Goal: Task Accomplishment & Management: Manage account settings

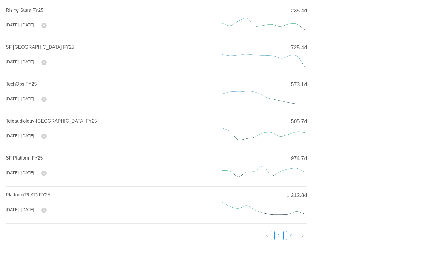
click at [290, 233] on link "2" at bounding box center [290, 235] width 9 height 9
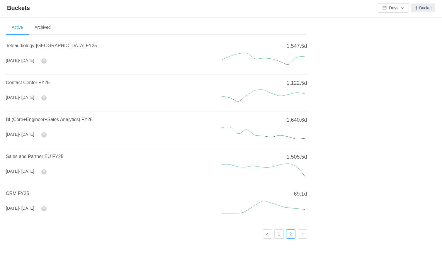
scroll to position [1, 0]
drag, startPoint x: 21, startPoint y: 195, endPoint x: 31, endPoint y: 195, distance: 10.5
click at [21, 195] on span "CRM FY25" at bounding box center [17, 194] width 23 height 5
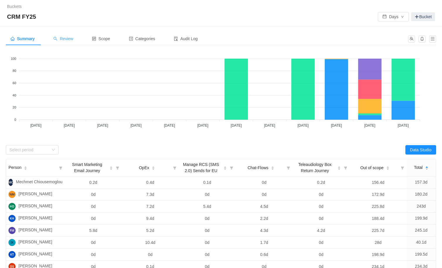
click at [68, 36] on div "Review" at bounding box center [63, 38] width 29 height 13
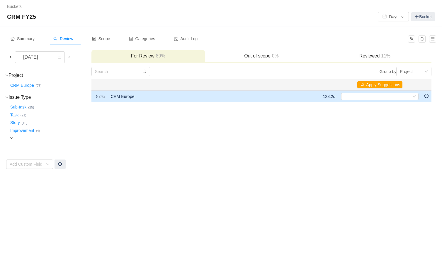
click at [98, 96] on span "expand" at bounding box center [96, 96] width 5 height 5
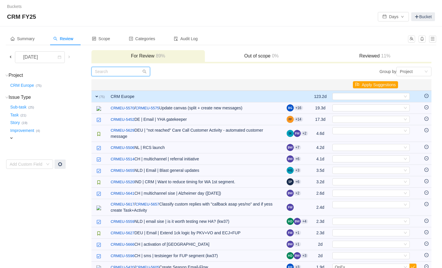
click at [118, 69] on input "text" at bounding box center [120, 71] width 59 height 9
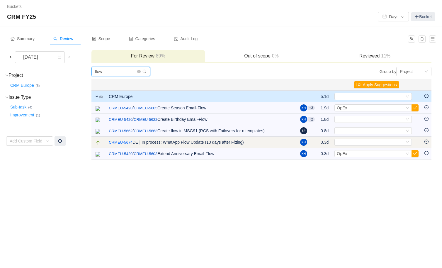
type input "flow"
click at [121, 141] on link "CRMEU-5674" at bounding box center [121, 142] width 24 height 6
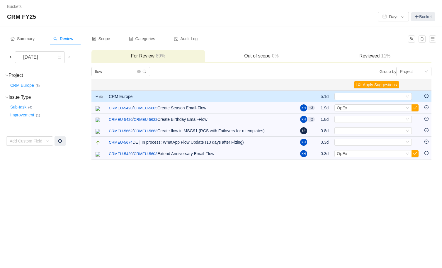
click at [371, 55] on h3 "Reviewed 11%" at bounding box center [375, 56] width 108 height 6
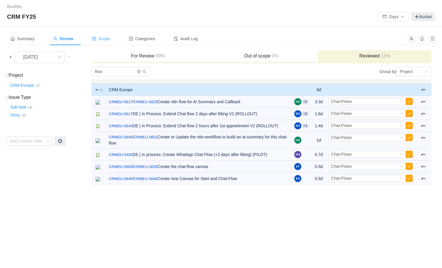
click at [110, 40] on span "Scope" at bounding box center [101, 38] width 18 height 5
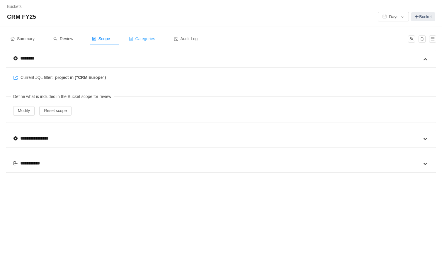
click at [142, 41] on div "Categories" at bounding box center [142, 38] width 36 height 13
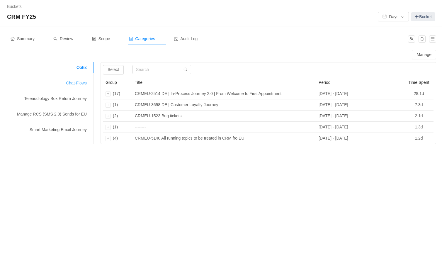
click at [76, 84] on div "Chat-Flows" at bounding box center [50, 83] width 88 height 11
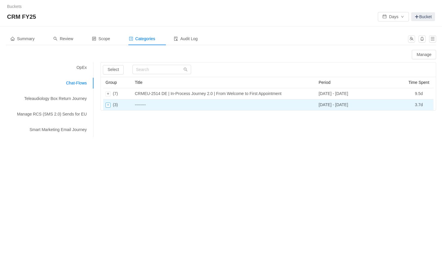
click at [110, 103] on div "Expand row" at bounding box center [107, 105] width 5 height 5
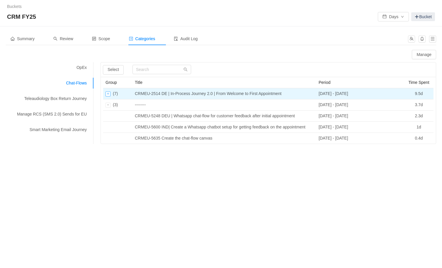
click at [107, 94] on div "Expand row" at bounding box center [107, 93] width 5 height 5
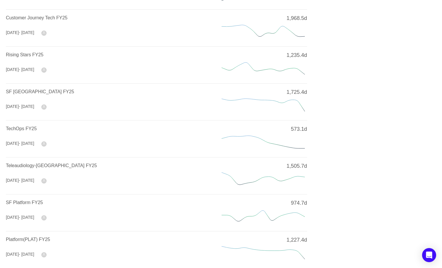
scroll to position [185, 0]
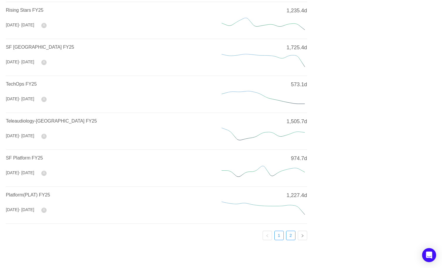
click at [290, 235] on link "2" at bounding box center [290, 235] width 9 height 9
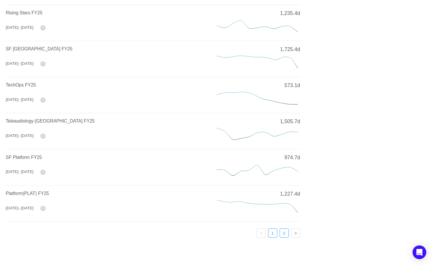
scroll to position [1, 0]
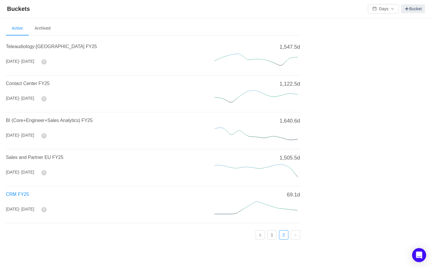
click at [16, 194] on span "CRM FY25" at bounding box center [17, 194] width 23 height 5
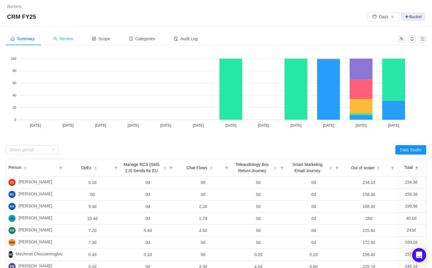
click at [67, 38] on span "Review" at bounding box center [63, 38] width 20 height 5
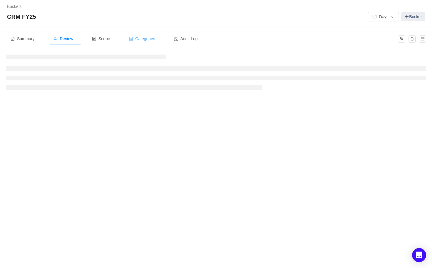
click at [152, 37] on span "Categories" at bounding box center [142, 38] width 26 height 5
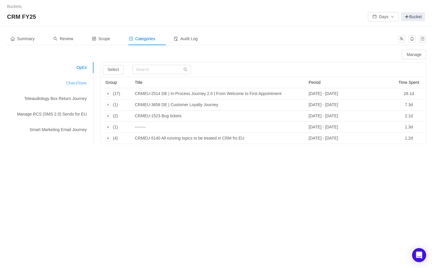
click at [76, 81] on div "Chat-Flows" at bounding box center [50, 83] width 88 height 11
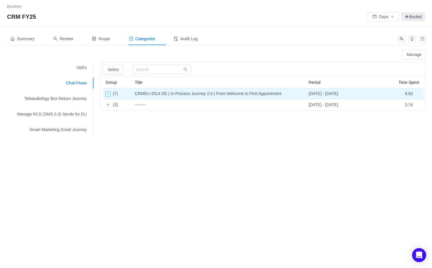
click at [108, 93] on div "Expand row" at bounding box center [107, 93] width 5 height 5
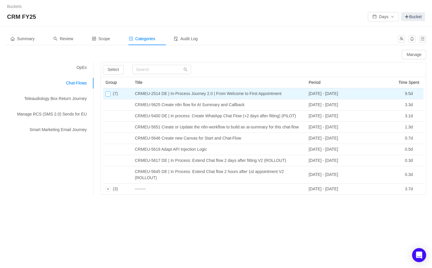
click at [110, 94] on div "Collapse row" at bounding box center [107, 93] width 5 height 5
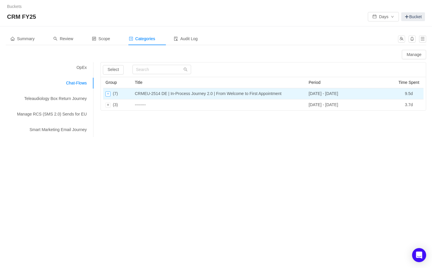
click at [106, 94] on div "Expand row" at bounding box center [107, 93] width 5 height 5
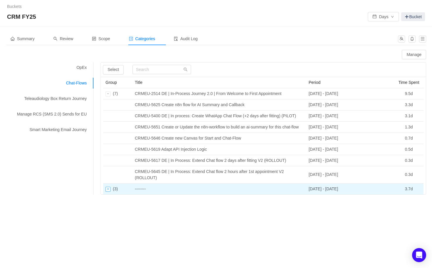
click at [108, 192] on div "Expand row" at bounding box center [107, 189] width 5 height 5
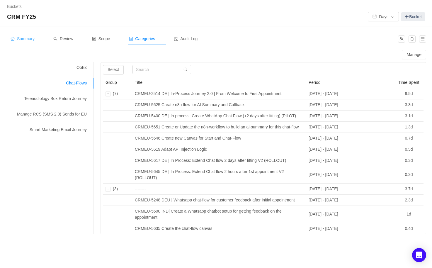
click at [30, 37] on span "Summary" at bounding box center [23, 38] width 24 height 5
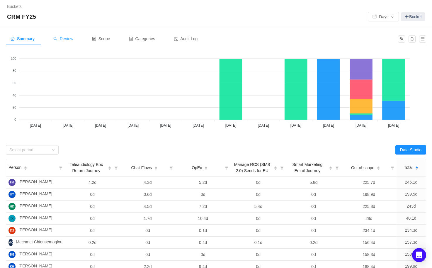
click at [59, 41] on div "Review" at bounding box center [63, 38] width 29 height 13
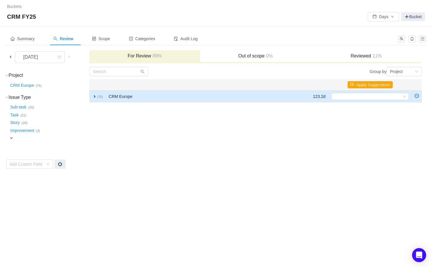
click at [95, 98] on span "expand" at bounding box center [94, 96] width 5 height 5
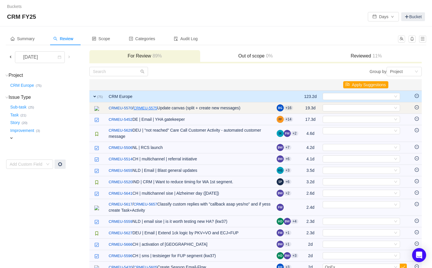
click at [149, 107] on link "CRMEU-5575" at bounding box center [146, 108] width 24 height 6
click at [128, 107] on link "CRMEU-5570" at bounding box center [121, 108] width 24 height 6
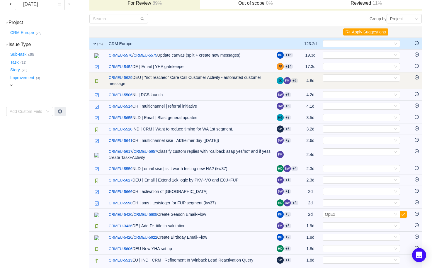
scroll to position [53, 0]
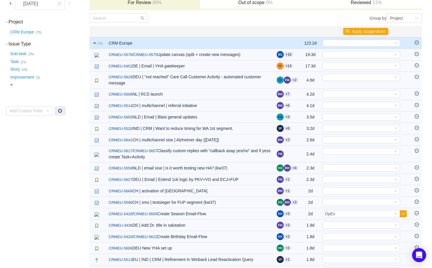
click at [352, 39] on td "Select Out of scope" at bounding box center [366, 43] width 92 height 12
click at [352, 41] on div "Select" at bounding box center [359, 43] width 68 height 6
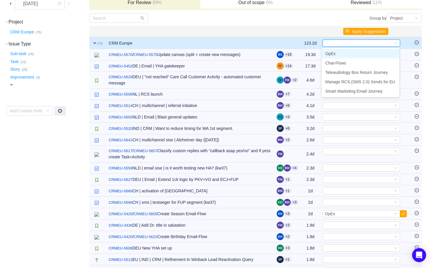
click at [352, 41] on input at bounding box center [359, 43] width 68 height 6
click at [314, 33] on th at bounding box center [310, 31] width 18 height 11
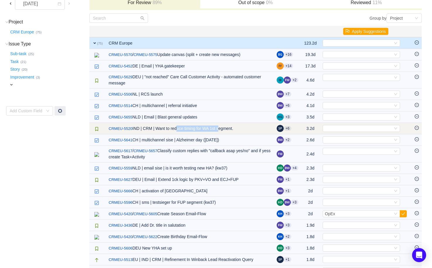
drag, startPoint x: 177, startPoint y: 129, endPoint x: 222, endPoint y: 129, distance: 45.4
click at [222, 129] on td "/ CRMEU-5520 IND | CRM | Want to reduce timing for WA 1st segment." at bounding box center [190, 128] width 168 height 11
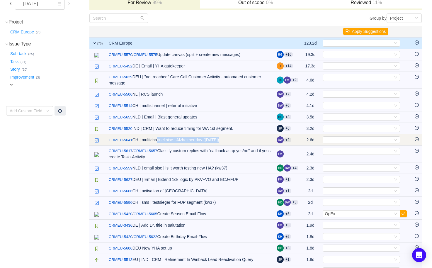
drag, startPoint x: 159, startPoint y: 139, endPoint x: 224, endPoint y: 139, distance: 64.2
click at [224, 139] on td "/ CRMEU-5641 CH | multichannel sise | Alzheimer day ([DATE])" at bounding box center [190, 139] width 168 height 11
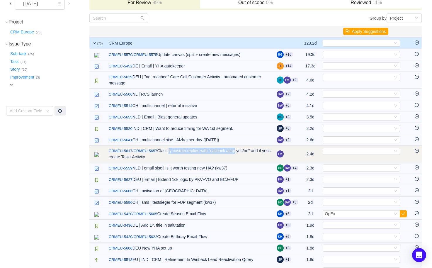
drag, startPoint x: 173, startPoint y: 151, endPoint x: 242, endPoint y: 151, distance: 68.8
click at [242, 151] on td "CRMEU-5617 / CRMEU-5657 Classify custom replies with "callback asap yes/no" and…" at bounding box center [190, 154] width 168 height 17
click at [179, 152] on td "CRMEU-5617 / CRMEU-5657 Classify custom replies with "callback asap yes/no" and…" at bounding box center [190, 154] width 168 height 17
drag, startPoint x: 172, startPoint y: 152, endPoint x: 240, endPoint y: 151, distance: 68.3
click at [240, 151] on td "CRMEU-5617 / CRMEU-5657 Classify custom replies with "callback asap yes/no" and…" at bounding box center [190, 154] width 168 height 17
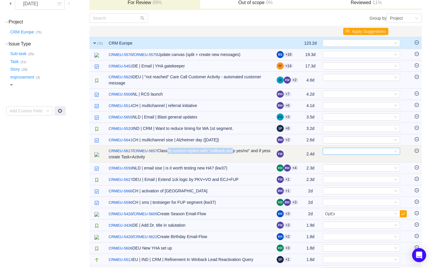
click at [333, 153] on div "Select" at bounding box center [359, 151] width 68 height 6
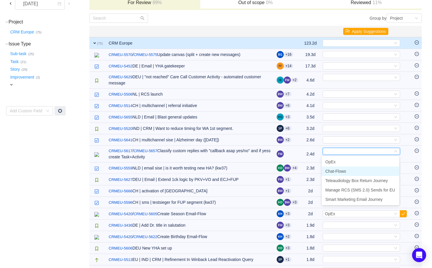
click at [337, 169] on span "Chat-Flows" at bounding box center [335, 171] width 21 height 5
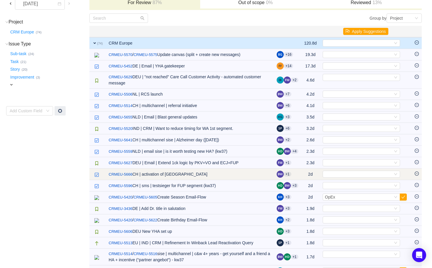
scroll to position [54, 0]
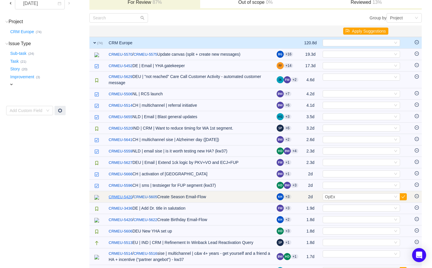
click at [128, 197] on link "CRMEU-5420" at bounding box center [121, 197] width 24 height 6
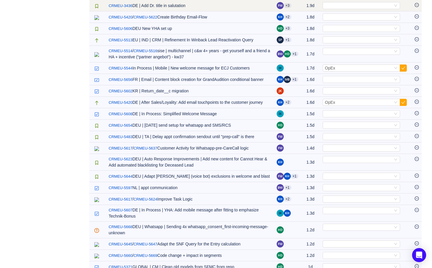
scroll to position [258, 0]
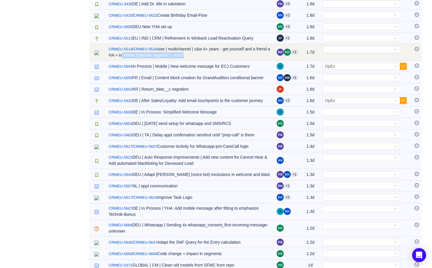
drag, startPoint x: 136, startPoint y: 55, endPoint x: 202, endPoint y: 55, distance: 66.5
click at [202, 55] on td "CRMEU-5514 / CRMEU-5516 sise | multichannel | c&w 4+ years - get yourself and a…" at bounding box center [190, 52] width 168 height 17
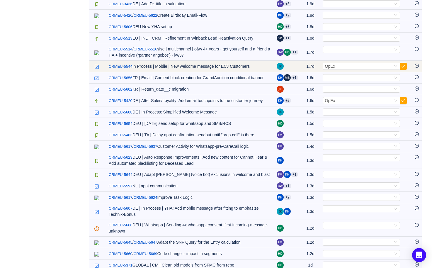
drag, startPoint x: 172, startPoint y: 68, endPoint x: 240, endPoint y: 68, distance: 67.7
click at [240, 68] on td "/ CRMEU-5544 In Process | Mobile | New welcome message for ECJ Customers" at bounding box center [190, 66] width 168 height 11
drag, startPoint x: 240, startPoint y: 68, endPoint x: 170, endPoint y: 68, distance: 69.1
click at [170, 68] on td "/ CRMEU-5544 In Process | Mobile | New welcome message for ECJ Customers" at bounding box center [190, 66] width 168 height 11
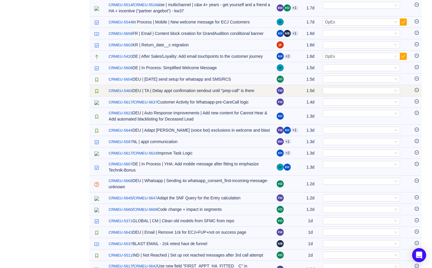
scroll to position [305, 0]
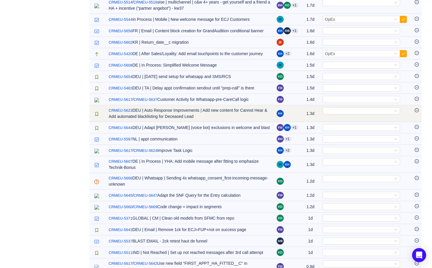
drag, startPoint x: 130, startPoint y: 126, endPoint x: 215, endPoint y: 128, distance: 84.4
click at [215, 122] on td "/ CRMEU-5623 DEU | Auto Response Improvements | Add new content for Cannot Hear…" at bounding box center [190, 113] width 168 height 17
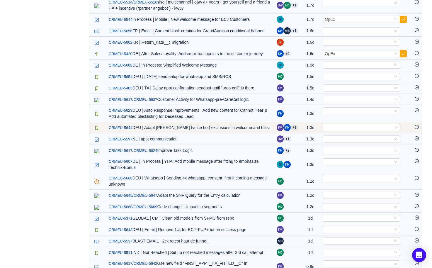
drag, startPoint x: 155, startPoint y: 136, endPoint x: 223, endPoint y: 136, distance: 67.4
click at [223, 133] on td "/ CRMEU-5644 DEU | Adapt [PERSON_NAME] (voice bot) exclusions in welcome and bl…" at bounding box center [190, 127] width 168 height 11
drag, startPoint x: 242, startPoint y: 138, endPoint x: 194, endPoint y: 138, distance: 48.0
click at [194, 133] on td "/ CRMEU-5644 DEU | Adapt [PERSON_NAME] (voice bot) exclusions in welcome and bl…" at bounding box center [190, 127] width 168 height 11
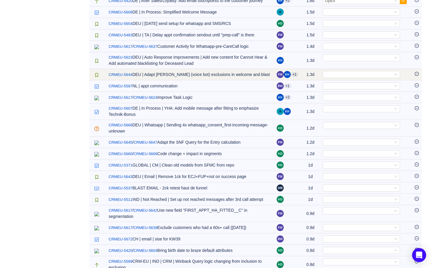
scroll to position [357, 0]
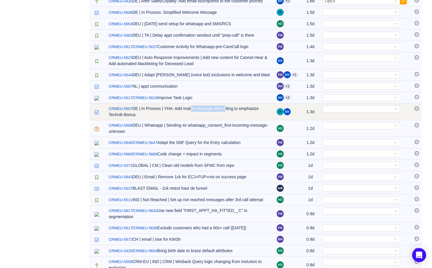
drag, startPoint x: 191, startPoint y: 119, endPoint x: 229, endPoint y: 119, distance: 38.1
click at [229, 119] on td "/ CRMEU-5607 DE | In Process | YHA: Add mobile message after fitting to emphasi…" at bounding box center [190, 111] width 168 height 17
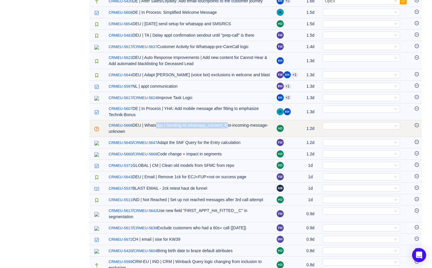
drag, startPoint x: 157, startPoint y: 136, endPoint x: 232, endPoint y: 136, distance: 75.3
click at [232, 136] on td "/ CRMEU-5668 DEU | Whatsapp | Sending 4x whatsapp_consent_first-incoming-messag…" at bounding box center [190, 128] width 168 height 17
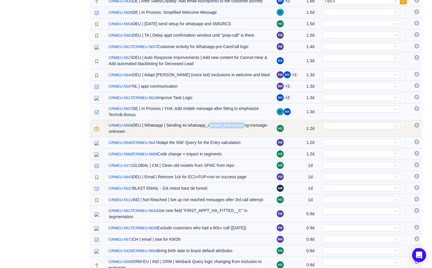
drag, startPoint x: 249, startPoint y: 135, endPoint x: 211, endPoint y: 135, distance: 38.4
click at [211, 135] on td "/ CRMEU-5668 DEU | Whatsapp | Sending 4x whatsapp_consent_first-incoming-messag…" at bounding box center [190, 128] width 168 height 17
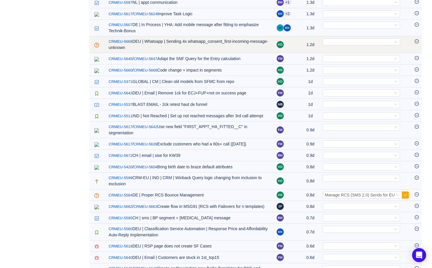
scroll to position [441, 0]
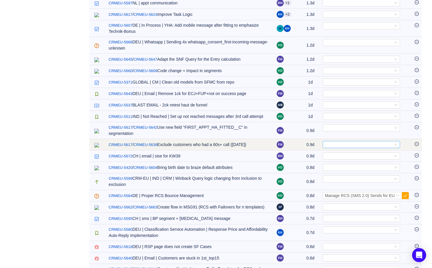
click at [332, 148] on div "Select" at bounding box center [359, 144] width 68 height 6
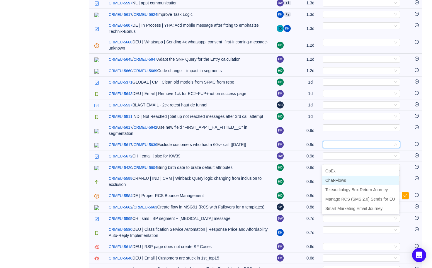
click at [335, 180] on span "Chat-Flows" at bounding box center [335, 180] width 21 height 5
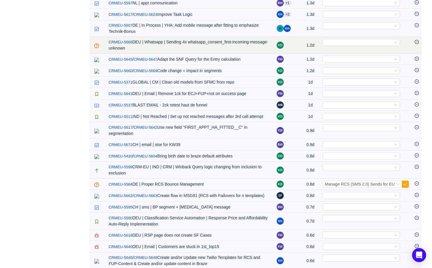
scroll to position [722, 0]
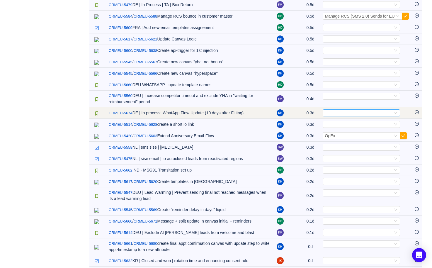
click at [332, 116] on div "Select" at bounding box center [359, 113] width 68 height 6
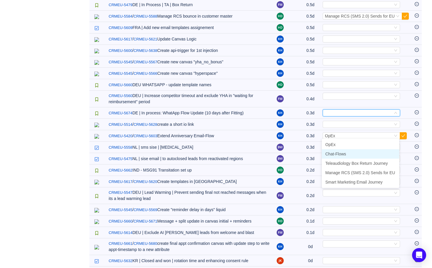
click at [335, 152] on span "Chat-Flows" at bounding box center [335, 153] width 21 height 5
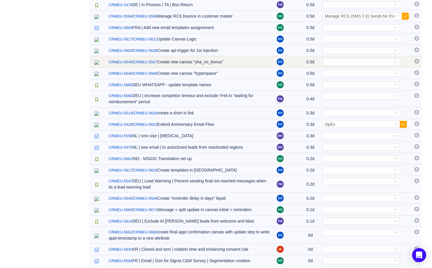
scroll to position [281, 0]
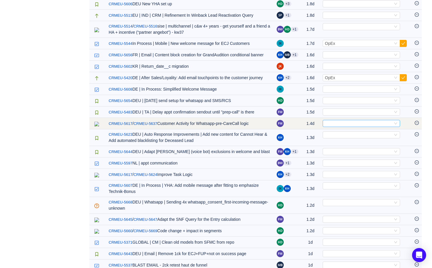
click at [332, 127] on div "Select" at bounding box center [359, 123] width 68 height 6
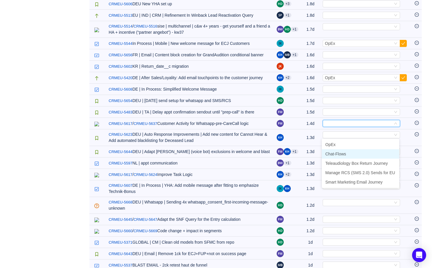
click at [336, 152] on span "Chat-Flows" at bounding box center [335, 153] width 21 height 5
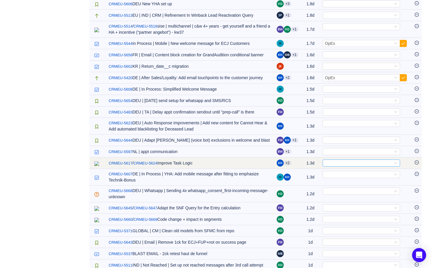
click at [330, 166] on div "Select" at bounding box center [359, 163] width 68 height 6
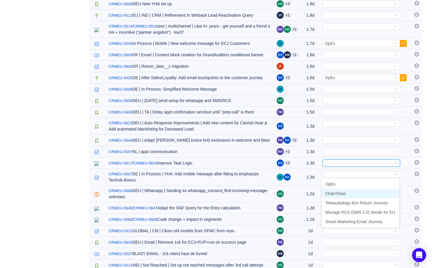
click at [331, 196] on li "Chat-Flows" at bounding box center [360, 193] width 77 height 9
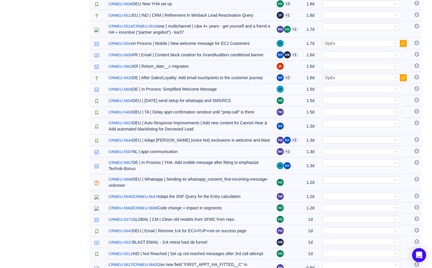
scroll to position [427, 0]
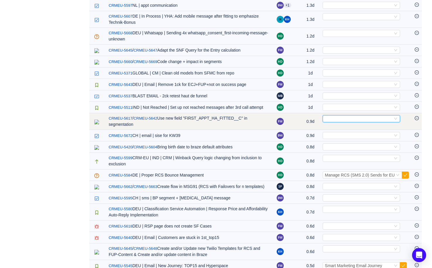
click at [332, 122] on div "Select" at bounding box center [359, 118] width 68 height 6
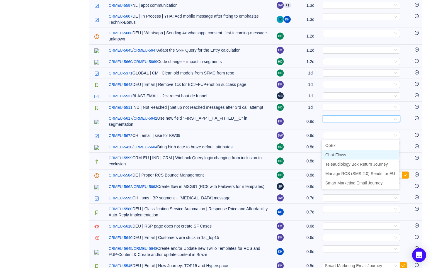
click at [337, 152] on span "Chat-Flows" at bounding box center [335, 154] width 21 height 5
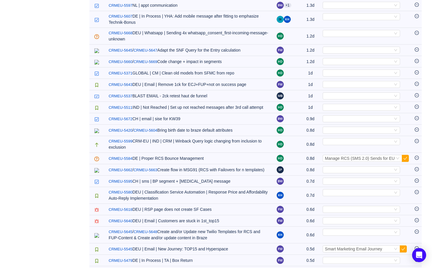
scroll to position [608, 0]
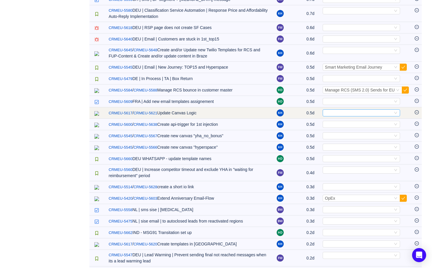
click at [337, 116] on div "Select" at bounding box center [359, 113] width 68 height 6
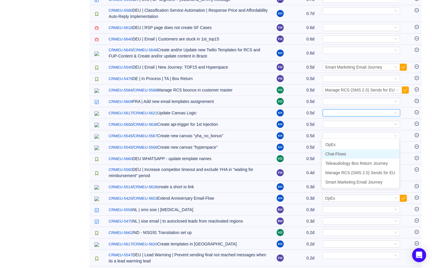
click at [338, 156] on span "Chat-Flows" at bounding box center [335, 153] width 21 height 5
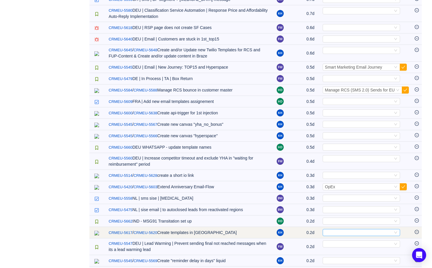
click at [329, 236] on div "Select" at bounding box center [359, 232] width 68 height 6
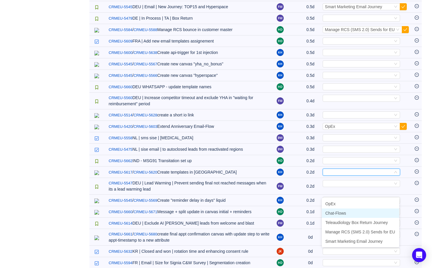
click at [347, 214] on li "Chat-Flows" at bounding box center [360, 212] width 77 height 9
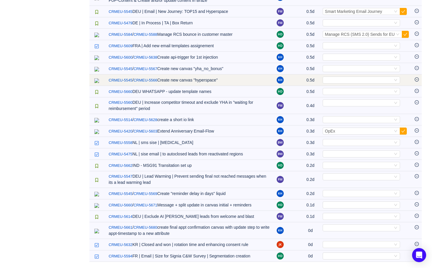
scroll to position [629, 0]
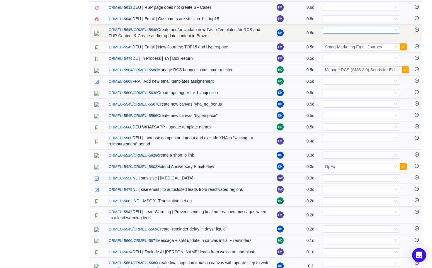
click at [334, 34] on div "Select" at bounding box center [361, 30] width 77 height 7
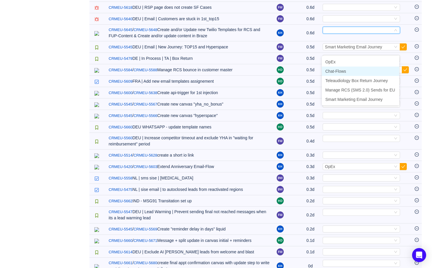
click at [339, 69] on span "Chat-Flows" at bounding box center [335, 71] width 21 height 5
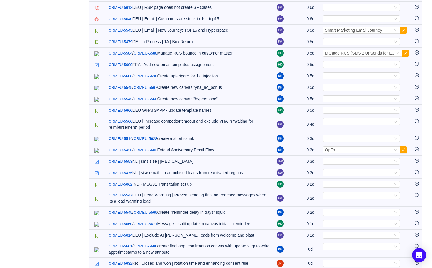
scroll to position [354, 0]
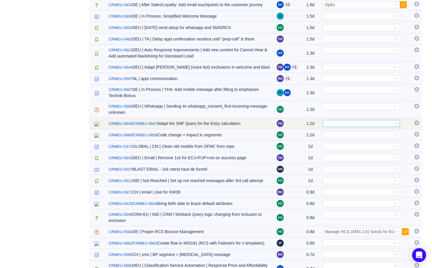
click at [331, 127] on div "Select" at bounding box center [359, 123] width 68 height 6
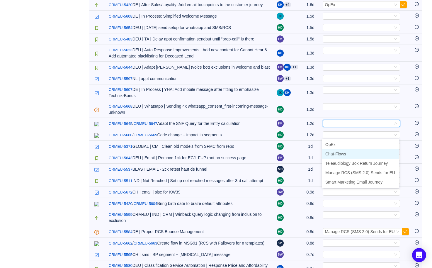
click at [332, 152] on span "Chat-Flows" at bounding box center [335, 153] width 21 height 5
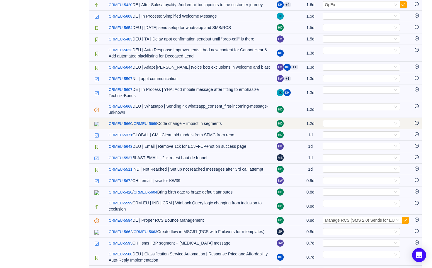
scroll to position [0, 0]
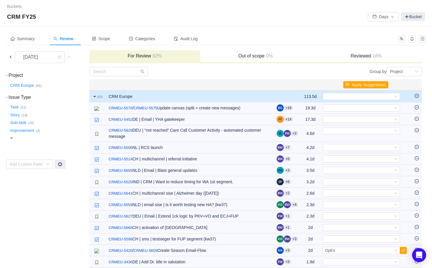
click at [12, 57] on span at bounding box center [10, 56] width 5 height 5
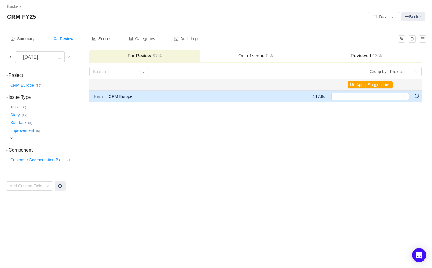
click at [99, 93] on td "expand (57)" at bounding box center [97, 97] width 16 height 12
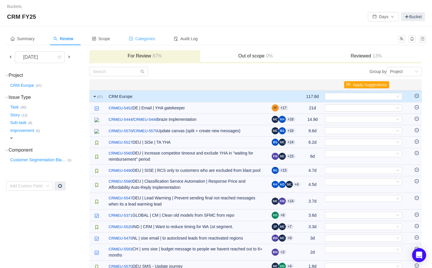
click at [143, 42] on div "Categories" at bounding box center [142, 38] width 36 height 13
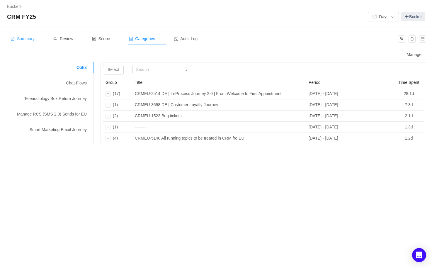
click at [19, 40] on span "Summary" at bounding box center [23, 38] width 24 height 5
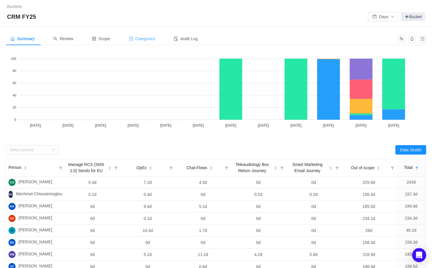
click at [145, 40] on span "Categories" at bounding box center [142, 38] width 26 height 5
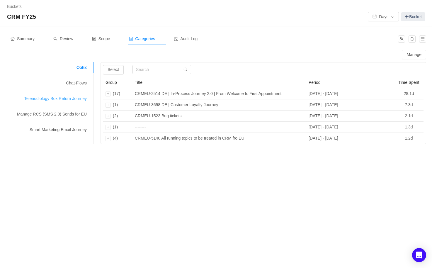
click at [60, 99] on div "Teleaudiology Box Return Journey" at bounding box center [50, 98] width 88 height 11
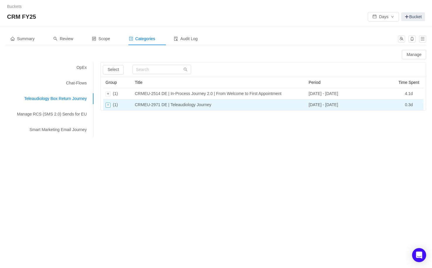
click at [110, 104] on div "Expand row" at bounding box center [107, 105] width 5 height 5
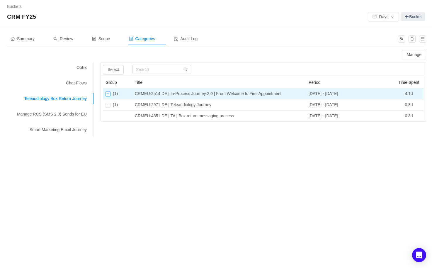
click at [109, 93] on div "Expand row" at bounding box center [107, 93] width 5 height 5
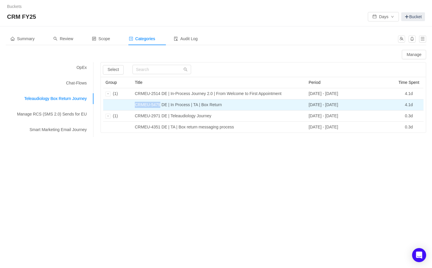
drag, startPoint x: 135, startPoint y: 104, endPoint x: 161, endPoint y: 104, distance: 26.1
click at [161, 104] on td "CRMEU-5479 DE | In Process | TA | Box Return" at bounding box center [219, 104] width 174 height 11
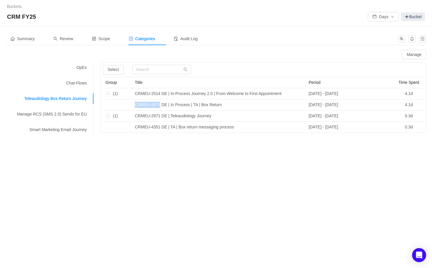
copy td "CRMEU-5479"
click at [241, 151] on div "Buckets / / CRM FY25 Days Bucket Summary Review Scope Categories Audit Log Mana…" at bounding box center [216, 134] width 432 height 268
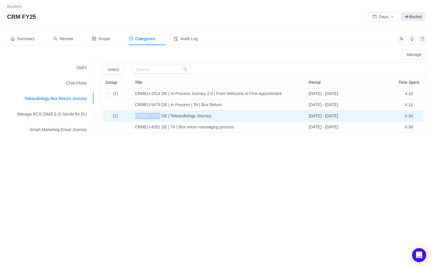
drag, startPoint x: 135, startPoint y: 116, endPoint x: 161, endPoint y: 114, distance: 25.8
click at [161, 114] on td "CRMEU-2971 DE | Teleaudiology Journey" at bounding box center [219, 115] width 174 height 11
drag, startPoint x: 161, startPoint y: 116, endPoint x: 136, endPoint y: 116, distance: 24.9
click at [136, 116] on td "CRMEU-2971 DE | Teleaudiology Journey" at bounding box center [219, 115] width 174 height 11
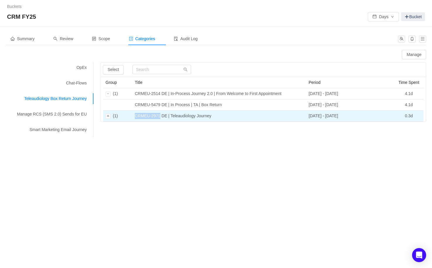
copy td "CRMEU-2971"
click at [109, 116] on div "Expand row" at bounding box center [107, 116] width 5 height 5
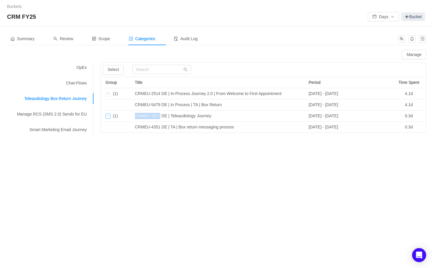
copy td "CRMEU-2971"
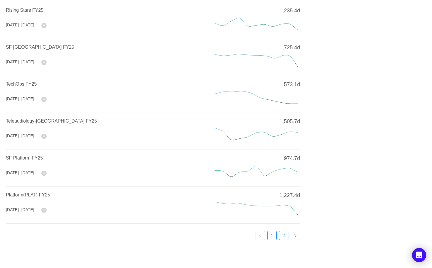
click at [285, 236] on link "2" at bounding box center [283, 235] width 9 height 9
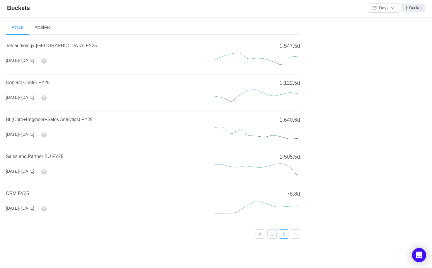
scroll to position [1, 0]
click at [18, 194] on span "CRM FY25" at bounding box center [17, 194] width 23 height 5
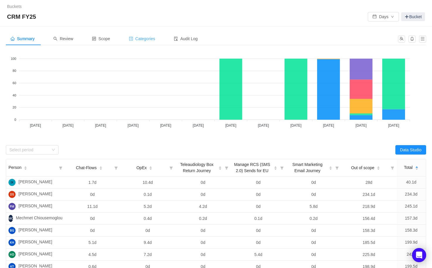
click at [149, 40] on span "Categories" at bounding box center [142, 38] width 26 height 5
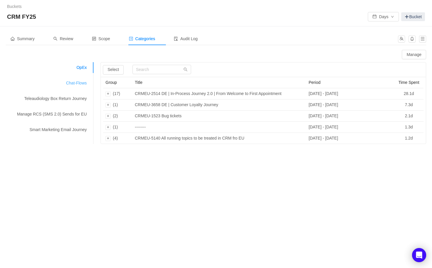
click at [73, 81] on div "Chat-Flows" at bounding box center [50, 83] width 88 height 11
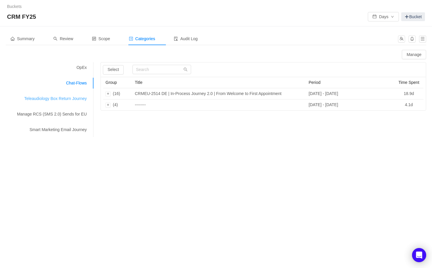
click at [64, 101] on div "Teleaudiology Box Return Journey" at bounding box center [50, 98] width 88 height 11
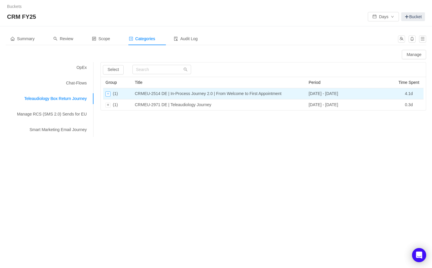
click at [108, 94] on div "Expand row" at bounding box center [107, 93] width 5 height 5
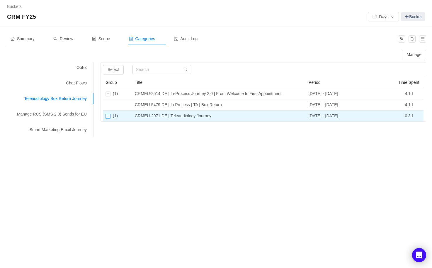
click at [108, 115] on div "Expand row" at bounding box center [107, 116] width 5 height 5
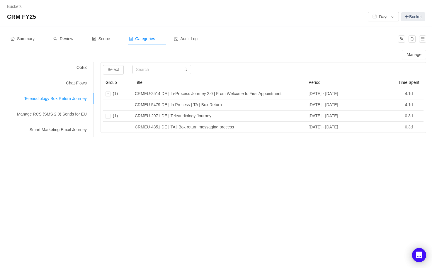
click at [73, 100] on div "Teleaudiology Box Return Journey" at bounding box center [50, 98] width 88 height 11
click at [79, 83] on div "Chat-Flows" at bounding box center [50, 83] width 88 height 11
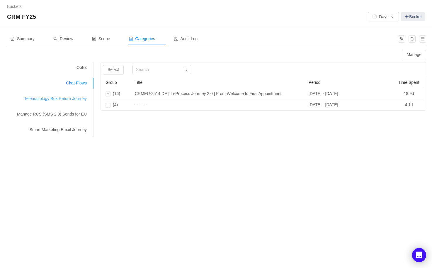
click at [77, 100] on div "Teleaudiology Box Return Journey" at bounding box center [50, 98] width 88 height 11
click at [414, 56] on button "Manage" at bounding box center [414, 54] width 24 height 9
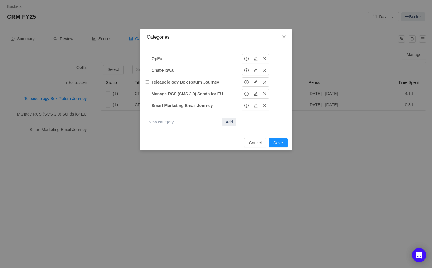
click at [214, 82] on strong "Teleaudiology Box Return Journey" at bounding box center [185, 82] width 68 height 5
click at [254, 81] on button "button" at bounding box center [255, 81] width 9 height 9
click at [217, 83] on input "Teleaudiology Box Return Journey" at bounding box center [187, 82] width 73 height 9
type input "Teleaudiology Box Return Journey Phase 1"
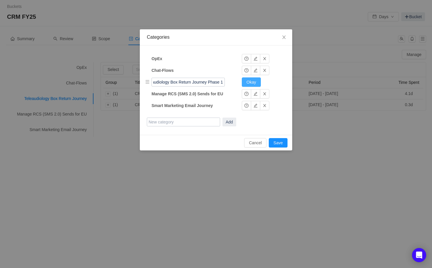
click at [250, 79] on button "Okay" at bounding box center [251, 81] width 19 height 9
click at [276, 142] on button "Save" at bounding box center [278, 142] width 19 height 9
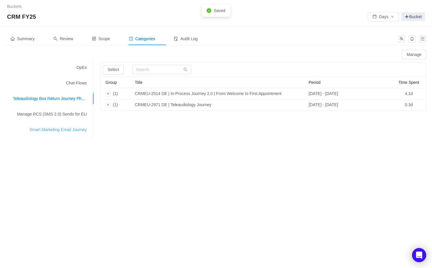
click at [79, 130] on div "Smart Marketing Email Journey" at bounding box center [50, 129] width 88 height 11
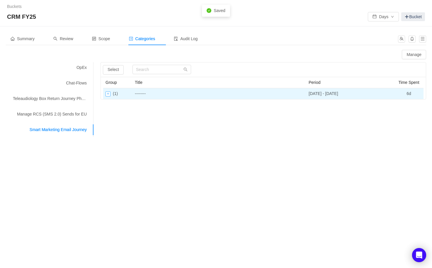
click at [109, 93] on div "Expand row" at bounding box center [107, 93] width 5 height 5
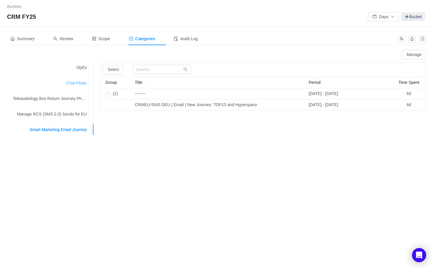
click at [74, 85] on div "Chat-Flows" at bounding box center [50, 83] width 88 height 11
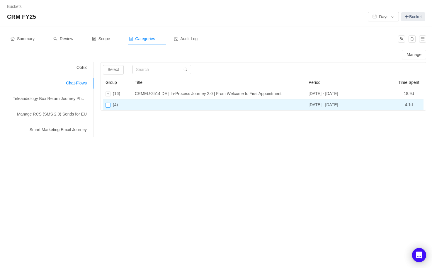
click at [108, 106] on div "Expand row" at bounding box center [107, 105] width 5 height 5
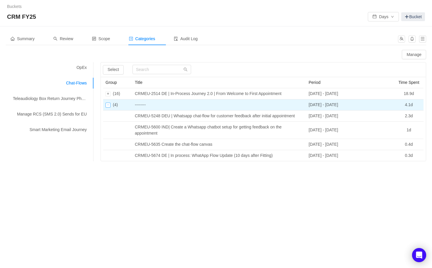
click at [108, 106] on div "Collapse row" at bounding box center [107, 105] width 5 height 5
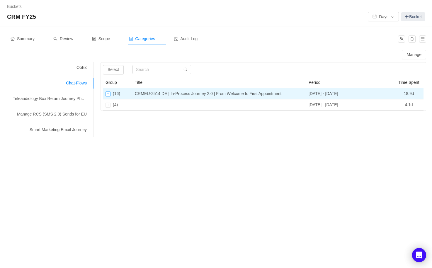
click at [108, 92] on div "Expand row" at bounding box center [107, 93] width 5 height 5
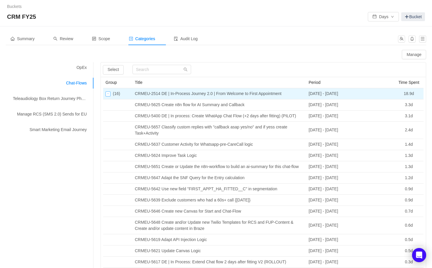
click at [108, 92] on div "Collapse row" at bounding box center [107, 93] width 5 height 5
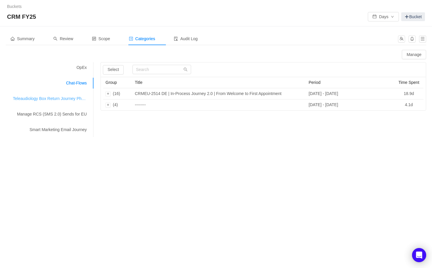
click at [60, 103] on div "Teleaudiology Box Return Journey Phase 1" at bounding box center [50, 98] width 88 height 11
click at [65, 114] on div "Manage RCS (SMS 2.0) Sends for EU" at bounding box center [50, 114] width 88 height 11
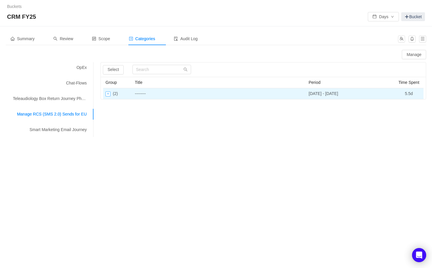
click at [108, 95] on div "Expand row" at bounding box center [107, 93] width 5 height 5
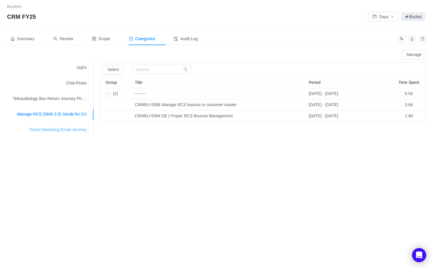
click at [61, 134] on div "Smart Marketing Email Journey" at bounding box center [50, 129] width 88 height 11
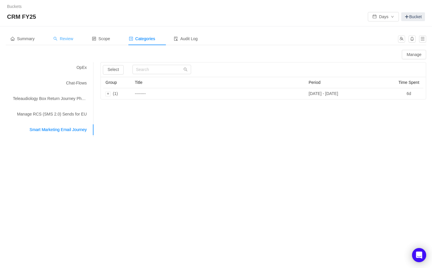
click at [71, 38] on span "Review" at bounding box center [63, 38] width 20 height 5
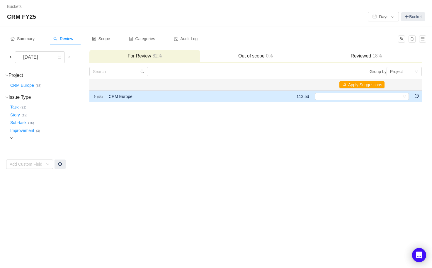
click at [96, 95] on span "expand" at bounding box center [94, 96] width 5 height 5
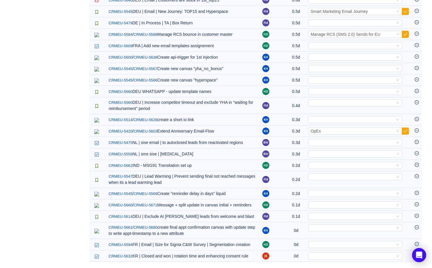
scroll to position [604, 0]
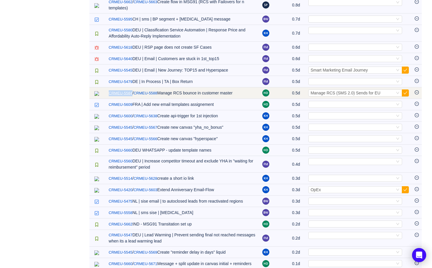
drag, startPoint x: 108, startPoint y: 104, endPoint x: 133, endPoint y: 105, distance: 25.5
click at [133, 99] on td "CRMEU-5584 / CRMEU-5588 Manage RCS bounce in customer master" at bounding box center [182, 92] width 153 height 11
copy link "CRMEU-5584"
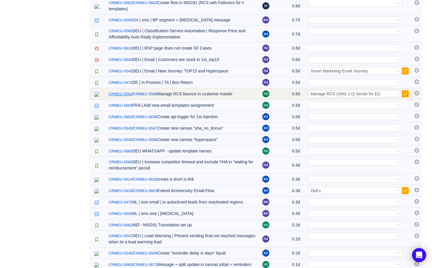
scroll to position [580, 0]
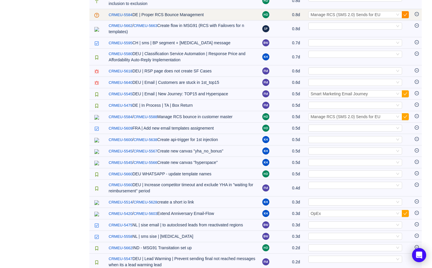
click at [404, 18] on button "button" at bounding box center [405, 14] width 7 height 7
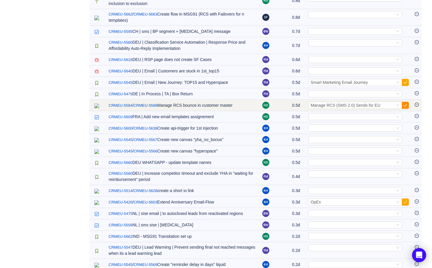
click at [405, 109] on button "button" at bounding box center [405, 105] width 7 height 7
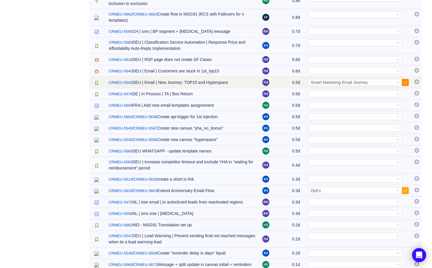
click at [407, 86] on button "button" at bounding box center [405, 82] width 7 height 7
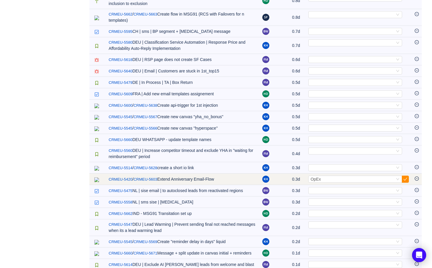
click at [405, 182] on button "button" at bounding box center [405, 178] width 7 height 7
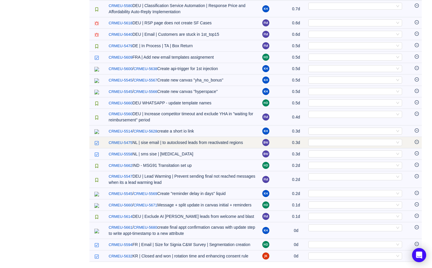
scroll to position [0, 0]
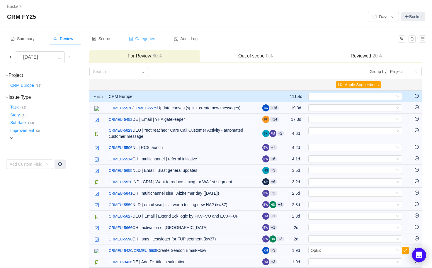
click at [143, 41] on span "Categories" at bounding box center [142, 38] width 26 height 5
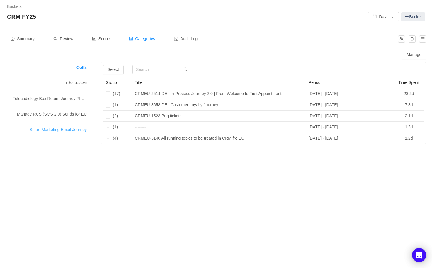
click at [49, 134] on div "Smart Marketing Email Journey" at bounding box center [50, 129] width 88 height 11
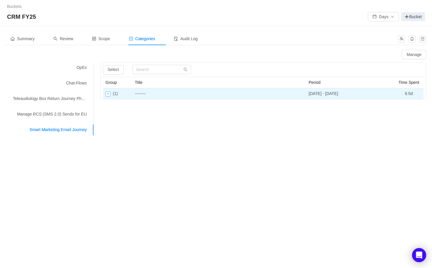
click at [108, 94] on div "Expand row" at bounding box center [107, 93] width 5 height 5
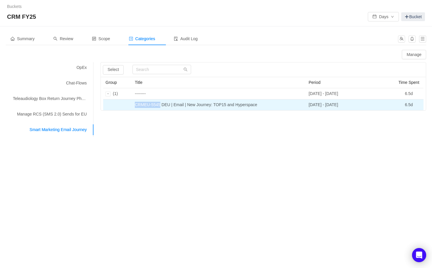
drag, startPoint x: 135, startPoint y: 105, endPoint x: 161, endPoint y: 105, distance: 26.1
click at [161, 105] on td "CRMEU-5545 DEU | Email | New Journey: TOP15 and Hyperspace" at bounding box center [219, 104] width 174 height 11
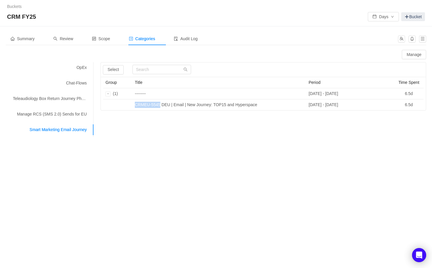
copy td "CRMEU-5545"
click at [58, 116] on div "Manage RCS (SMS 2.0) Sends for EU" at bounding box center [50, 114] width 88 height 11
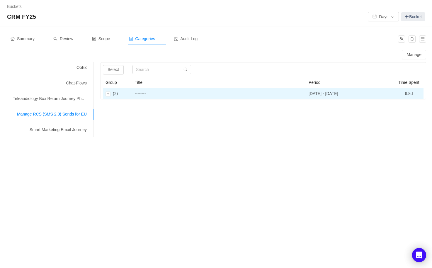
click at [108, 96] on td "(2)" at bounding box center [117, 93] width 29 height 11
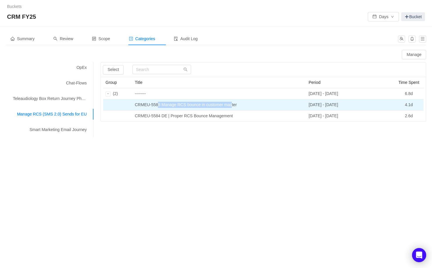
drag, startPoint x: 157, startPoint y: 105, endPoint x: 234, endPoint y: 105, distance: 77.0
click at [234, 105] on td "CRMEU-5588 Manage RCS bounce in customer master" at bounding box center [219, 104] width 174 height 11
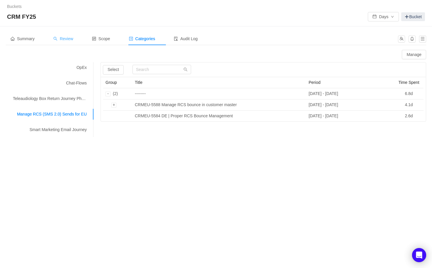
click at [62, 38] on span "Review" at bounding box center [63, 38] width 20 height 5
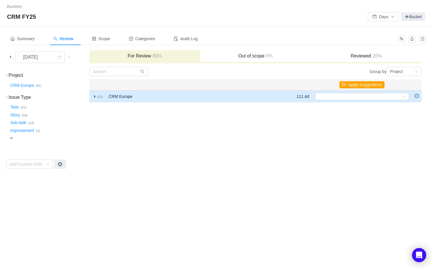
click at [96, 95] on span "expand" at bounding box center [94, 96] width 5 height 5
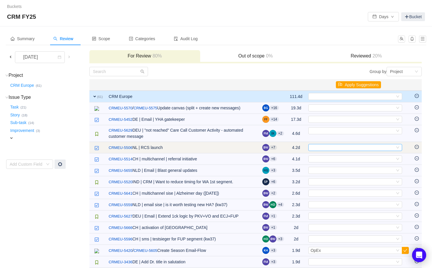
click at [327, 148] on div "Select" at bounding box center [353, 147] width 84 height 6
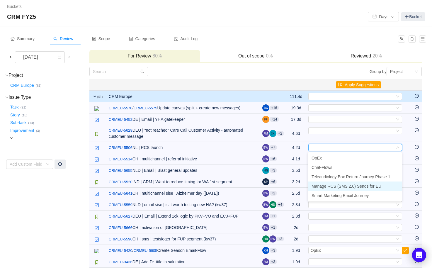
click at [331, 185] on span "Manage RCS (SMS 2.0) Sends for EU" at bounding box center [346, 186] width 70 height 5
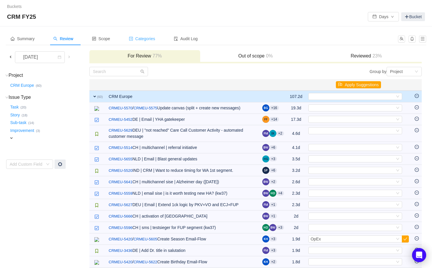
click at [154, 40] on span "Categories" at bounding box center [142, 38] width 26 height 5
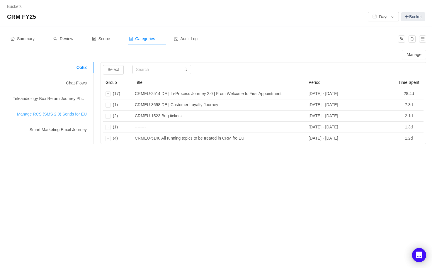
click at [56, 116] on div "Manage RCS (SMS 2.0) Sends for EU" at bounding box center [50, 114] width 88 height 11
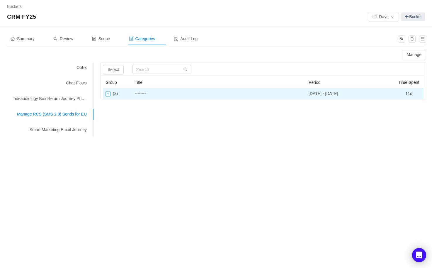
click at [108, 95] on div "Expand row" at bounding box center [107, 93] width 5 height 5
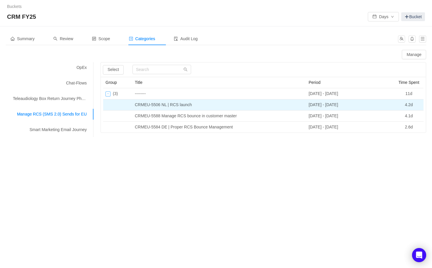
click at [153, 105] on td "CRMEU-5506 NL | RCS launch" at bounding box center [219, 104] width 174 height 11
drag, startPoint x: 136, startPoint y: 105, endPoint x: 161, endPoint y: 105, distance: 24.9
click at [161, 105] on td "CRMEU-5506 NL | RCS launch" at bounding box center [219, 104] width 174 height 11
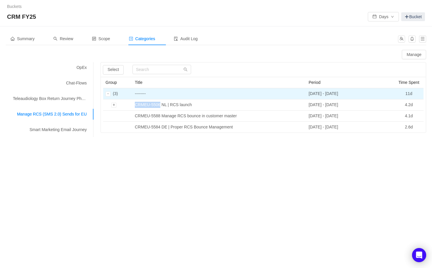
copy td "CRMEU-5506"
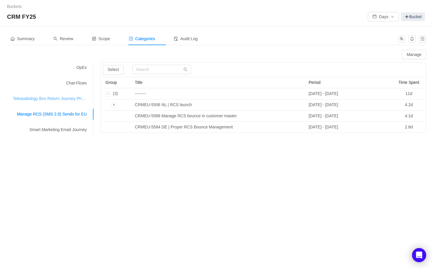
click at [58, 97] on div "Teleaudiology Box Return Journey Phase 1" at bounding box center [50, 98] width 88 height 11
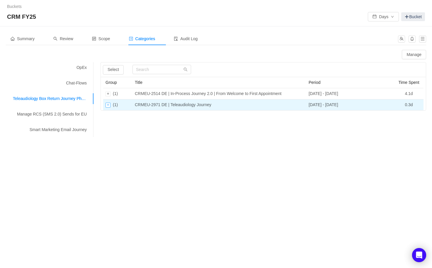
click at [107, 104] on div "Expand row" at bounding box center [107, 105] width 5 height 5
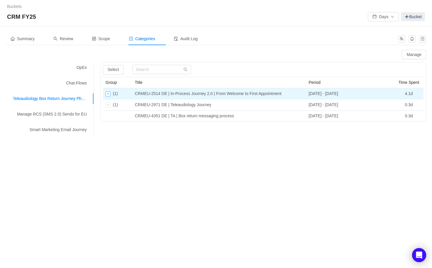
click at [109, 92] on div "Expand row" at bounding box center [107, 93] width 5 height 5
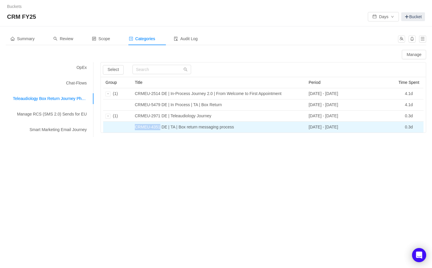
drag, startPoint x: 132, startPoint y: 126, endPoint x: 160, endPoint y: 127, distance: 27.8
click at [160, 127] on td "CRMEU-4351 DE | TA | Box return messaging process" at bounding box center [219, 127] width 174 height 11
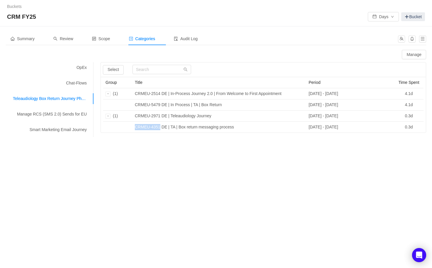
copy td "CRMEU-4351"
click at [192, 144] on div "Buckets / / CRM FY25 Days Bucket Summary Review Scope Categories Audit Log Mana…" at bounding box center [216, 134] width 432 height 268
click at [76, 112] on div "Manage RCS (SMS 2.0) Sends for EU" at bounding box center [50, 114] width 88 height 11
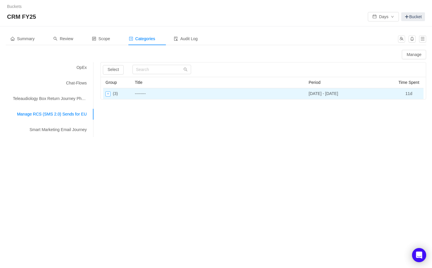
click at [108, 94] on div "Expand row" at bounding box center [107, 93] width 5 height 5
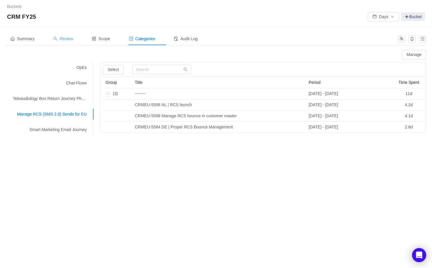
click at [57, 37] on icon "icon: search" at bounding box center [55, 39] width 4 height 4
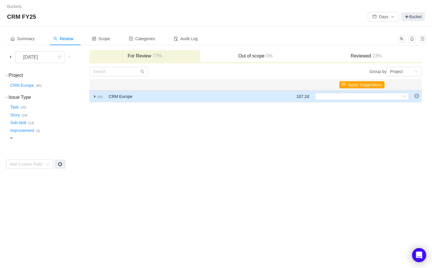
click at [90, 91] on td "expand (60)" at bounding box center [97, 97] width 16 height 12
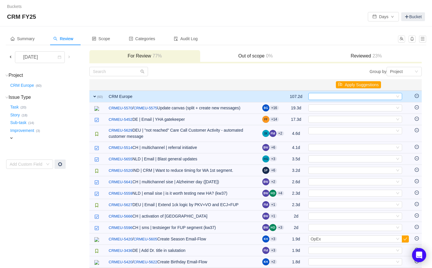
click at [359, 97] on div "Select" at bounding box center [353, 96] width 84 height 6
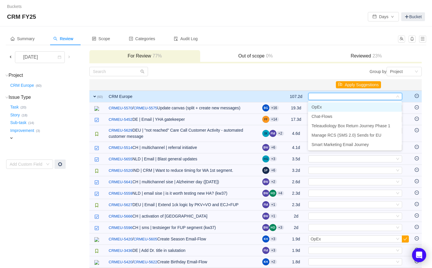
click at [322, 108] on li "OpEx" at bounding box center [355, 106] width 94 height 9
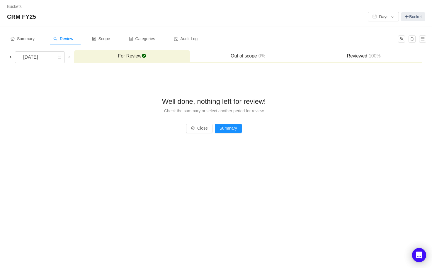
click at [12, 57] on span at bounding box center [10, 56] width 5 height 5
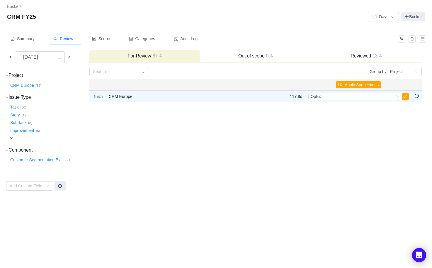
click at [120, 95] on td "CRM Europe" at bounding box center [181, 97] width 151 height 12
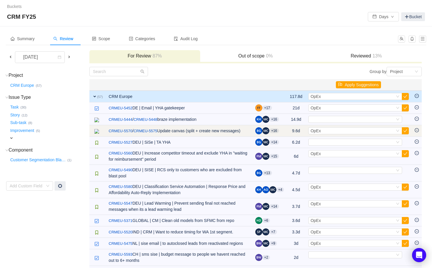
scroll to position [581, 0]
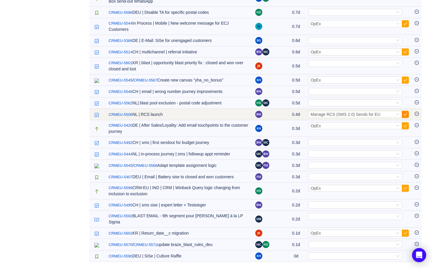
click at [405, 118] on button "button" at bounding box center [405, 114] width 7 height 7
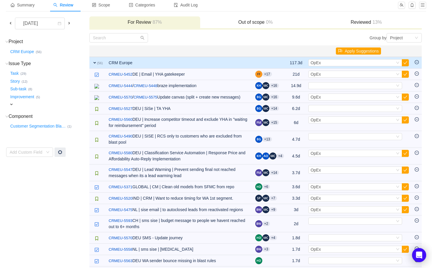
scroll to position [0, 0]
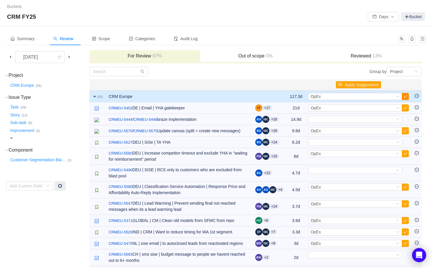
click at [405, 95] on button "button" at bounding box center [405, 96] width 7 height 7
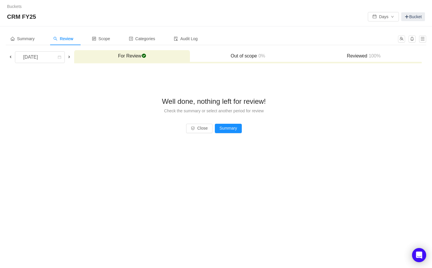
click at [11, 55] on span at bounding box center [10, 56] width 5 height 5
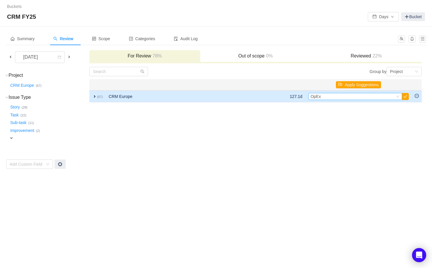
click at [342, 98] on div "Select OpEx" at bounding box center [353, 96] width 84 height 6
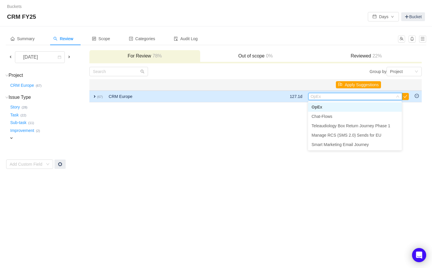
click at [342, 98] on input at bounding box center [353, 96] width 84 height 6
click at [97, 99] on td "expand (67)" at bounding box center [97, 97] width 16 height 12
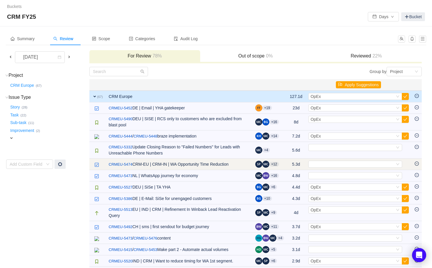
drag, startPoint x: 172, startPoint y: 163, endPoint x: 235, endPoint y: 163, distance: 62.7
click at [235, 163] on td "/ CRMEU-5474 CRM-EU | CRM-IN | WA Opportunity Time Reduction" at bounding box center [179, 163] width 146 height 11
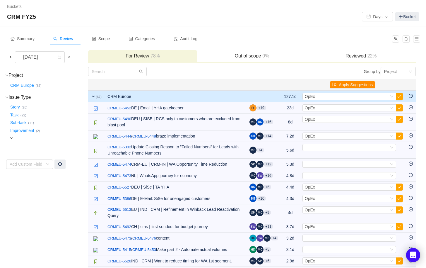
click at [347, 85] on button "Apply Suggestions" at bounding box center [352, 84] width 45 height 7
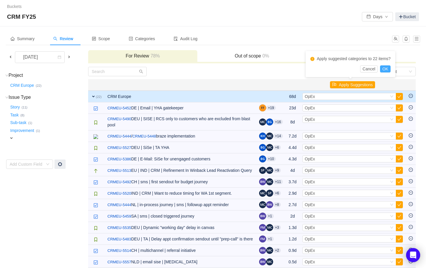
click at [388, 68] on button "OK" at bounding box center [385, 68] width 11 height 7
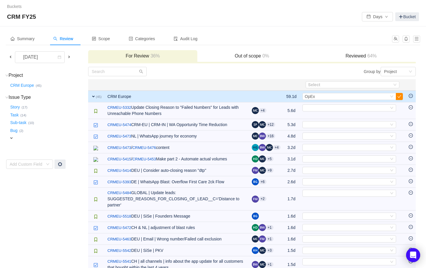
click at [399, 98] on button "button" at bounding box center [399, 96] width 7 height 7
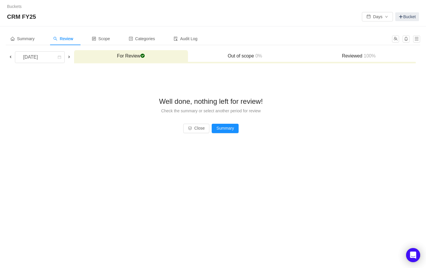
click at [11, 57] on span at bounding box center [10, 56] width 5 height 5
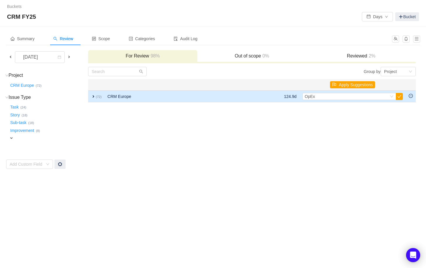
click at [96, 95] on small "(72)" at bounding box center [99, 97] width 6 height 4
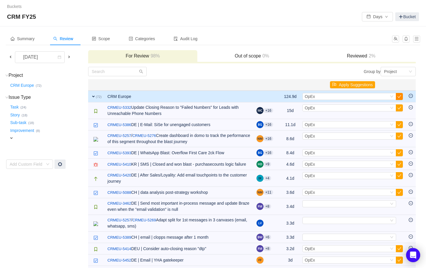
click at [402, 95] on button "button" at bounding box center [399, 96] width 7 height 7
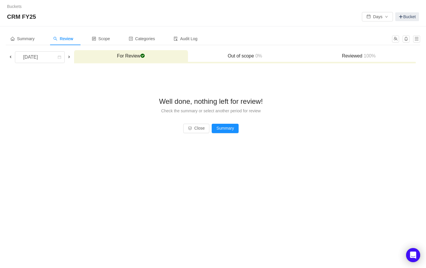
click at [10, 57] on span at bounding box center [10, 56] width 5 height 5
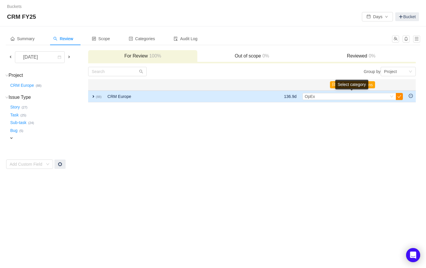
click at [399, 98] on button "button" at bounding box center [399, 96] width 7 height 7
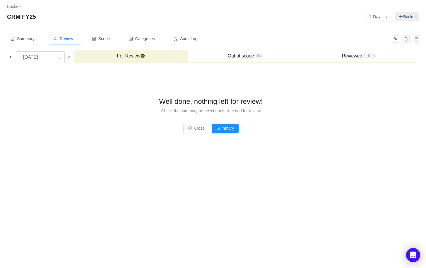
click at [11, 57] on span at bounding box center [10, 56] width 5 height 5
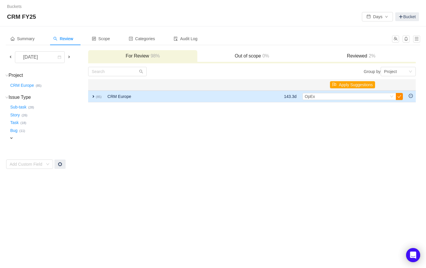
click at [401, 97] on button "button" at bounding box center [399, 96] width 7 height 7
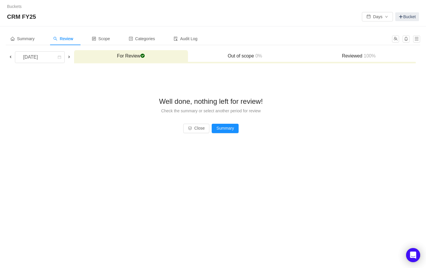
click at [9, 57] on span at bounding box center [10, 56] width 5 height 5
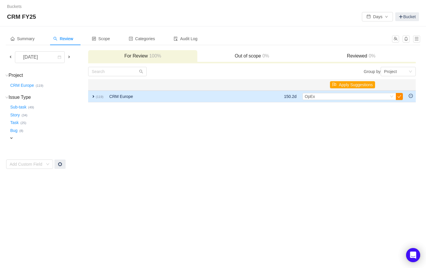
click at [400, 97] on button "button" at bounding box center [399, 96] width 7 height 7
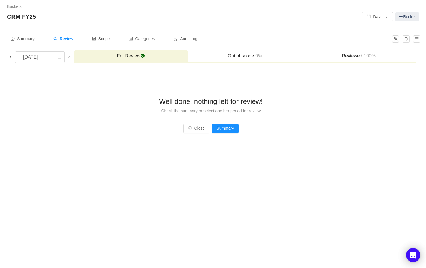
click at [14, 57] on div "[DATE]" at bounding box center [39, 57] width 67 height 12
click at [7, 54] on span at bounding box center [10, 57] width 7 height 7
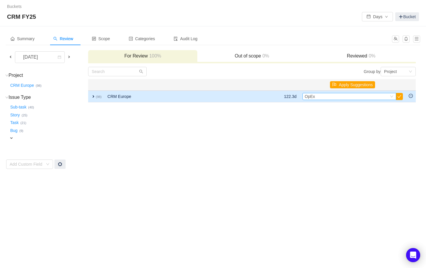
click at [326, 99] on div "Select OpEx" at bounding box center [347, 96] width 84 height 6
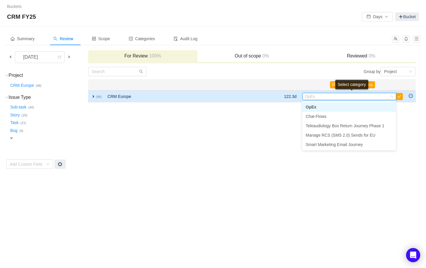
click at [326, 99] on input at bounding box center [347, 96] width 84 height 6
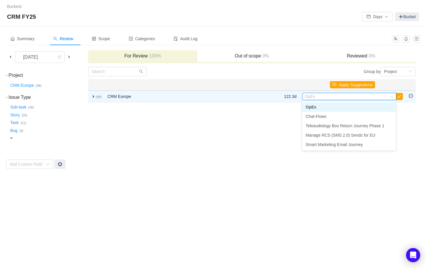
click at [123, 87] on th at bounding box center [178, 84] width 147 height 11
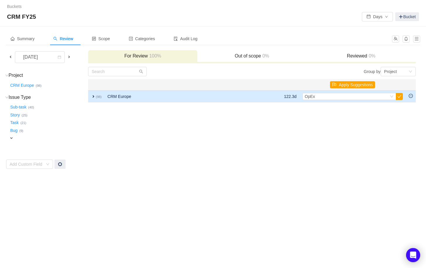
click at [124, 96] on td "CRM Europe" at bounding box center [178, 97] width 147 height 12
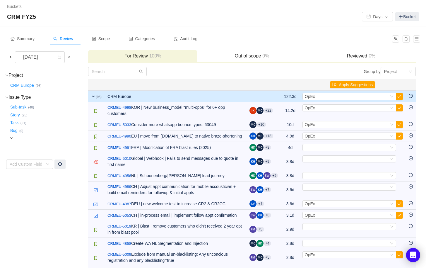
click at [405, 97] on td "Select OpEx Out of scope" at bounding box center [353, 97] width 106 height 12
click at [402, 97] on button "button" at bounding box center [399, 96] width 7 height 7
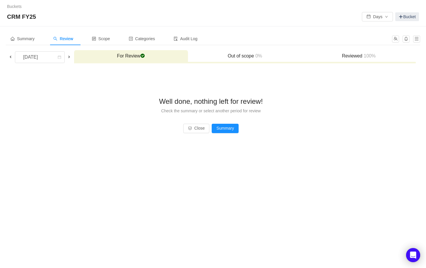
click at [11, 56] on span at bounding box center [10, 56] width 5 height 5
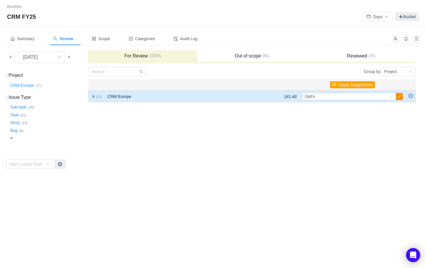
click at [400, 95] on button "button" at bounding box center [399, 96] width 7 height 7
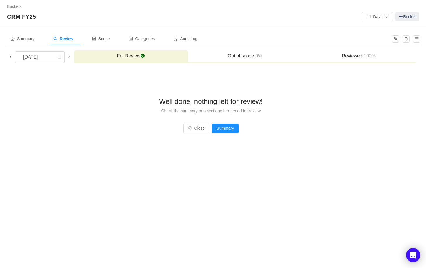
click at [12, 56] on span at bounding box center [10, 56] width 5 height 5
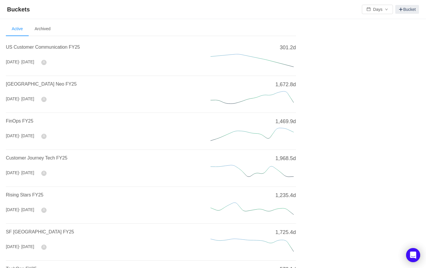
scroll to position [185, 0]
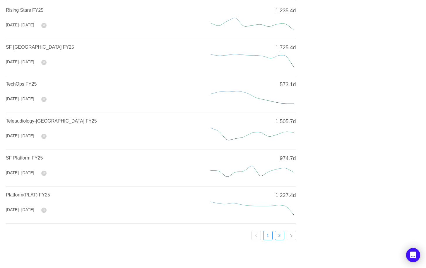
click at [282, 235] on link "2" at bounding box center [279, 235] width 9 height 9
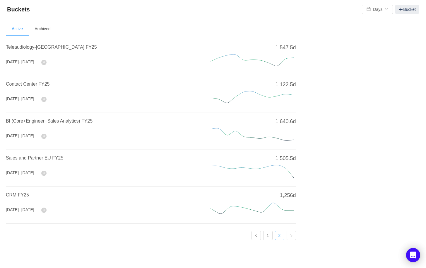
scroll to position [1, 0]
click at [23, 192] on span "CRM FY25" at bounding box center [17, 194] width 23 height 5
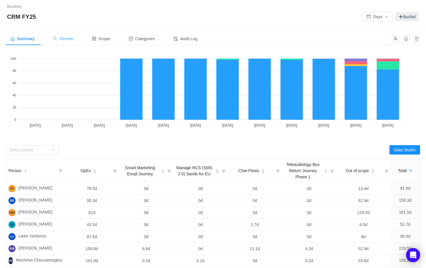
click at [73, 39] on span "Review" at bounding box center [63, 38] width 20 height 5
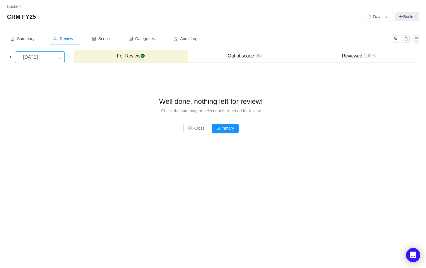
click at [25, 58] on div "[DATE]" at bounding box center [30, 57] width 25 height 11
click at [46, 91] on li "[DATE]" at bounding box center [44, 88] width 59 height 9
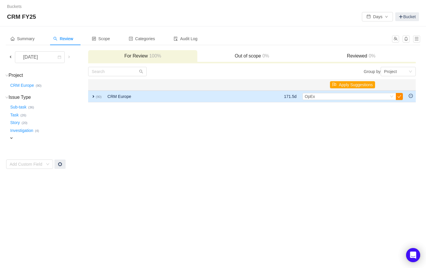
click at [402, 97] on button "button" at bounding box center [399, 96] width 7 height 7
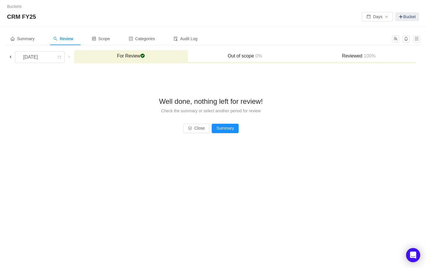
click at [11, 57] on span at bounding box center [10, 56] width 5 height 5
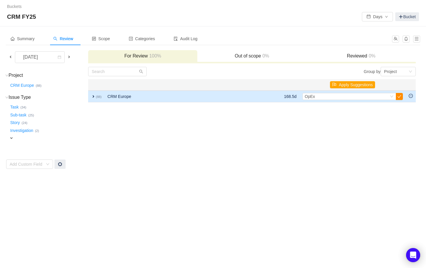
click at [402, 98] on button "button" at bounding box center [399, 96] width 7 height 7
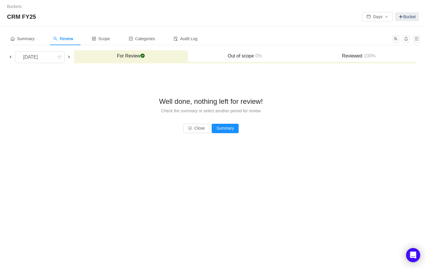
click at [12, 55] on span at bounding box center [10, 56] width 5 height 5
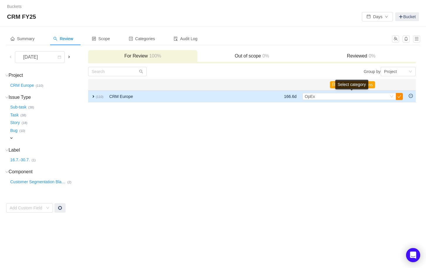
click at [400, 97] on button "button" at bounding box center [399, 96] width 7 height 7
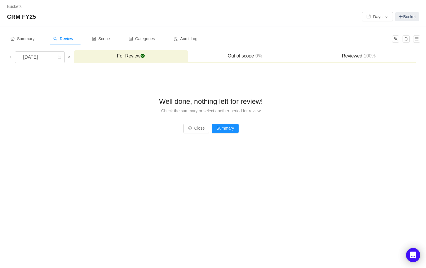
drag, startPoint x: 58, startPoint y: 57, endPoint x: 58, endPoint y: 63, distance: 6.2
click at [44, 57] on div "[DATE]" at bounding box center [30, 57] width 25 height 11
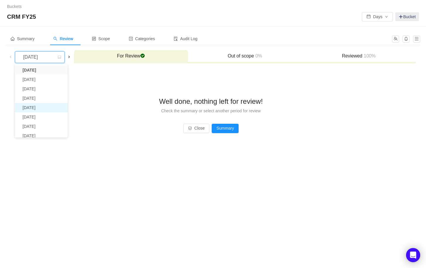
scroll to position [42, 0]
click at [37, 134] on li "[DATE]" at bounding box center [41, 131] width 53 height 9
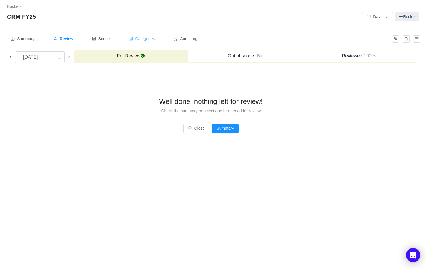
click at [149, 41] on div "Categories" at bounding box center [142, 38] width 36 height 13
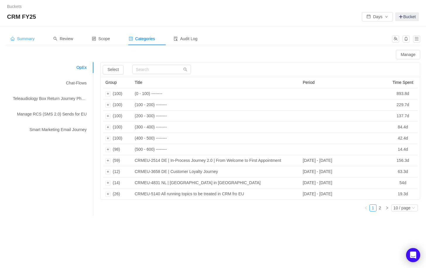
click at [18, 39] on span "Summary" at bounding box center [23, 38] width 24 height 5
